Goal: Use online tool/utility

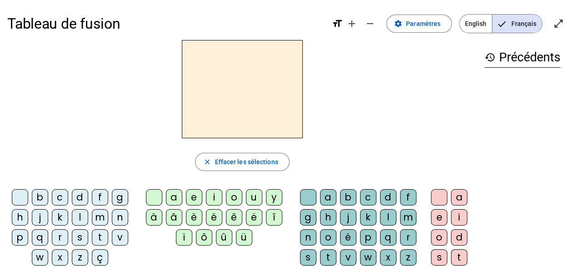
click at [78, 213] on div "l" at bounding box center [80, 217] width 16 height 16
click at [193, 196] on div "e" at bounding box center [194, 197] width 16 height 16
click at [253, 194] on div "u" at bounding box center [254, 197] width 16 height 16
click at [100, 233] on div "t" at bounding box center [100, 237] width 16 height 16
click at [79, 195] on div "d" at bounding box center [80, 197] width 16 height 16
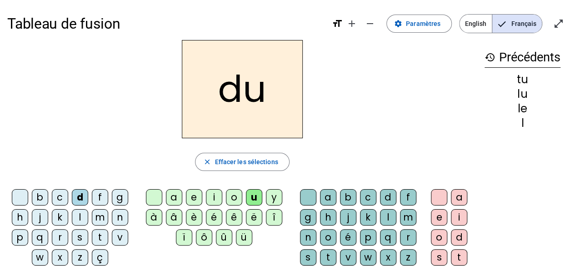
click at [189, 193] on div "e" at bounding box center [194, 197] width 16 height 16
click at [99, 234] on div "t" at bounding box center [100, 237] width 16 height 16
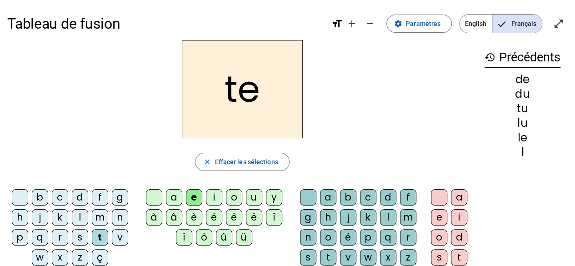
click at [175, 197] on div "a" at bounding box center [174, 197] width 16 height 16
click at [369, 235] on div "p" at bounding box center [368, 237] width 16 height 16
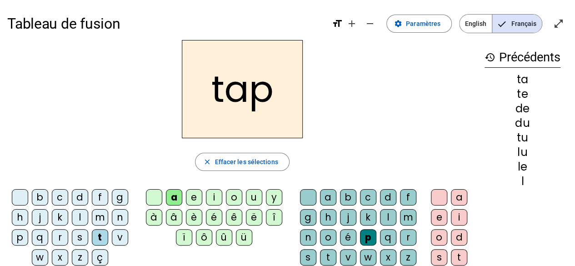
click at [98, 215] on div "m" at bounding box center [100, 217] width 16 height 16
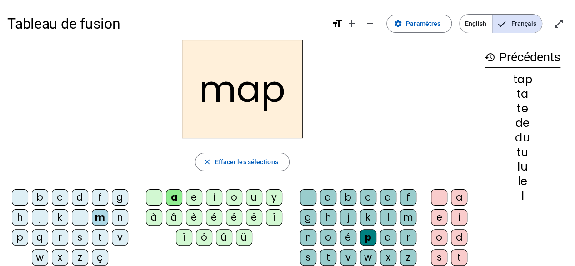
click at [59, 233] on div "r" at bounding box center [60, 237] width 16 height 16
